Goal: Find specific page/section: Find specific page/section

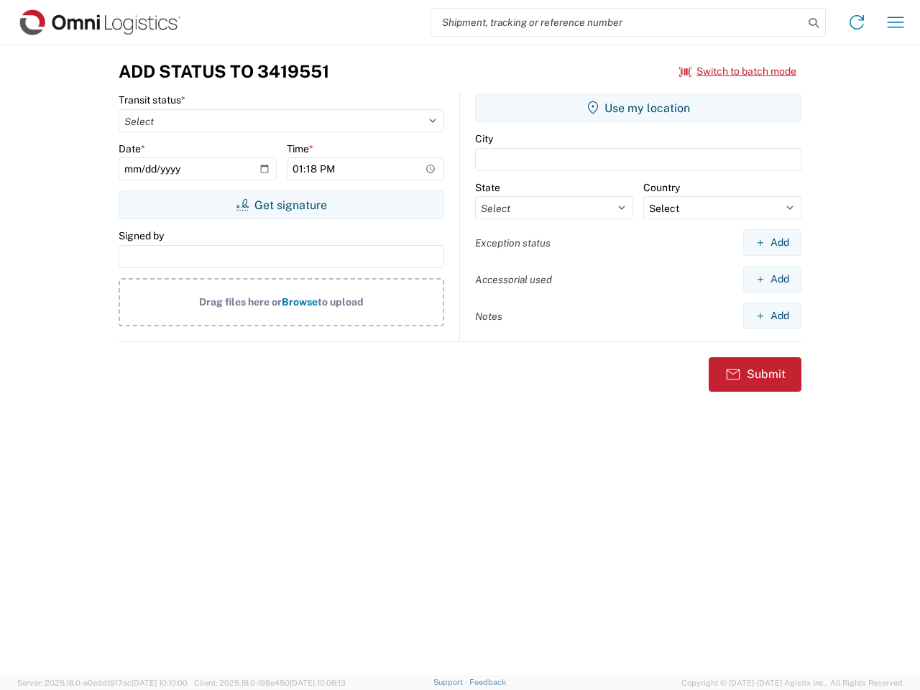
click at [617, 22] on input "search" at bounding box center [617, 22] width 372 height 27
click at [814, 23] on icon at bounding box center [813, 23] width 20 height 20
click at [857, 22] on icon at bounding box center [856, 22] width 23 height 23
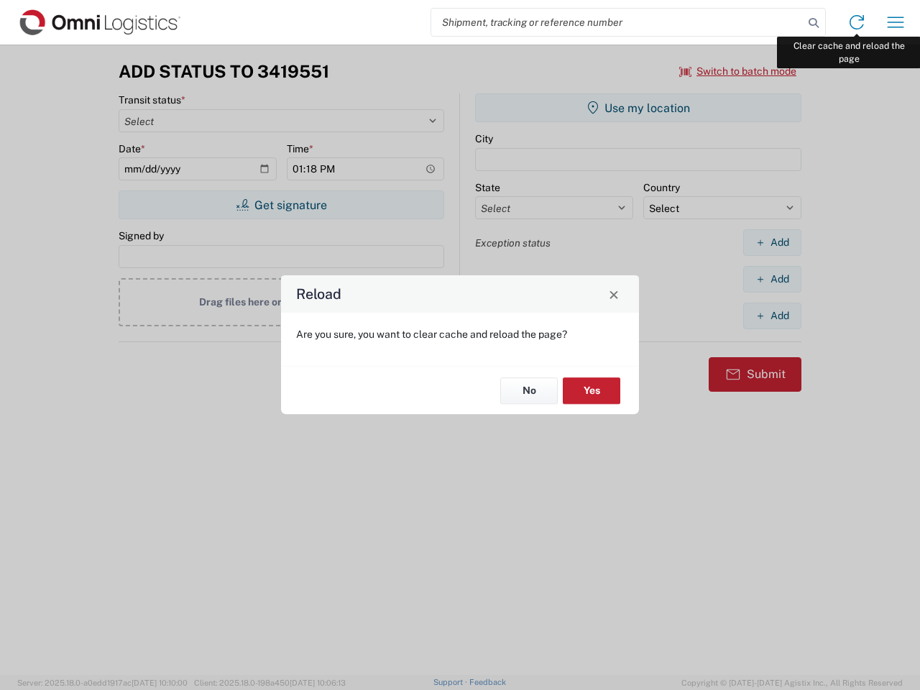
click at [895, 22] on div "Reload Are you sure, you want to clear cache and reload the page? No Yes" at bounding box center [460, 345] width 920 height 690
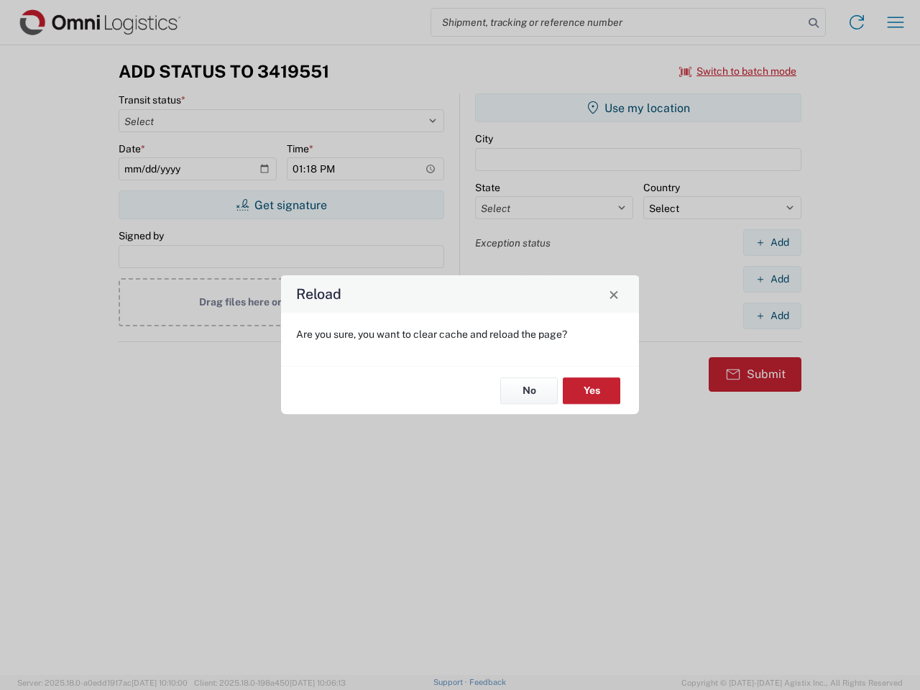
click at [738, 71] on div "Reload Are you sure, you want to clear cache and reload the page? No Yes" at bounding box center [460, 345] width 920 height 690
click at [281, 205] on div "Reload Are you sure, you want to clear cache and reload the page? No Yes" at bounding box center [460, 345] width 920 height 690
click at [638, 108] on div "Reload Are you sure, you want to clear cache and reload the page? No Yes" at bounding box center [460, 345] width 920 height 690
click at [772, 242] on div "Reload Are you sure, you want to clear cache and reload the page? No Yes" at bounding box center [460, 345] width 920 height 690
click at [772, 279] on div "Reload Are you sure, you want to clear cache and reload the page? No Yes" at bounding box center [460, 345] width 920 height 690
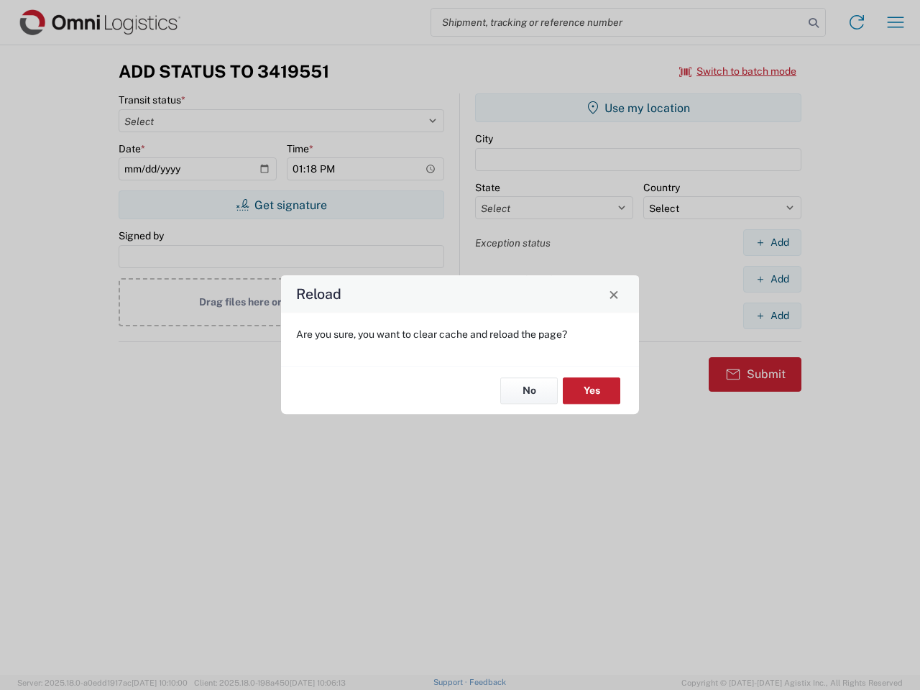
click at [772, 316] on div "Reload Are you sure, you want to clear cache and reload the page? No Yes" at bounding box center [460, 345] width 920 height 690
